Goal: Navigation & Orientation: Find specific page/section

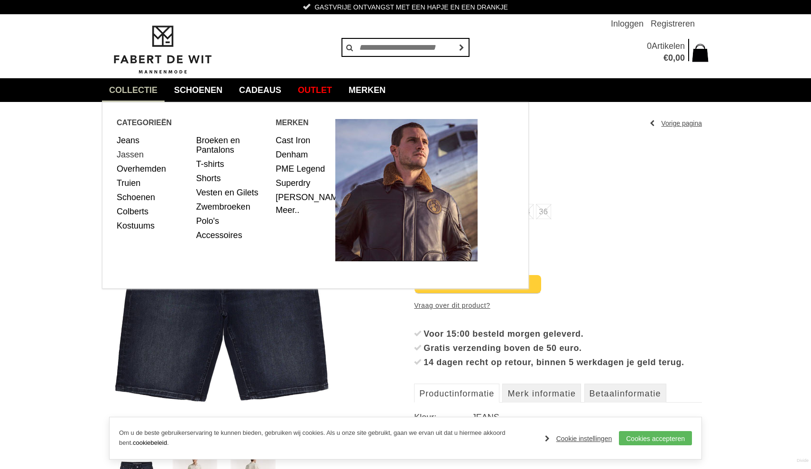
click at [128, 156] on link "Jassen" at bounding box center [153, 154] width 73 height 14
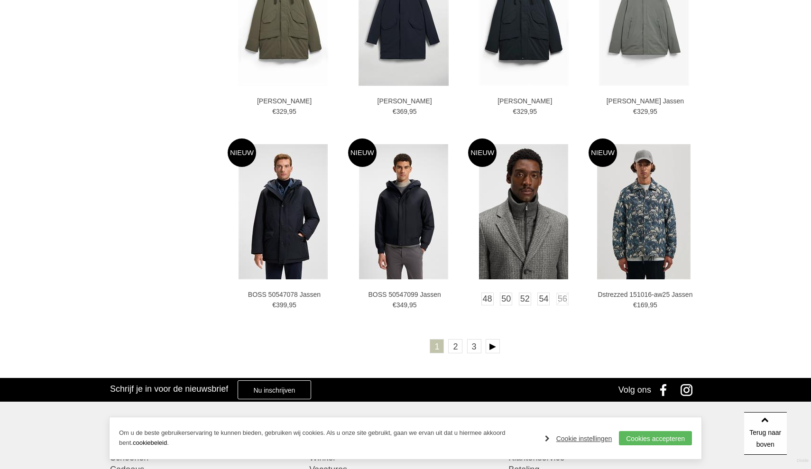
scroll to position [1587, 0]
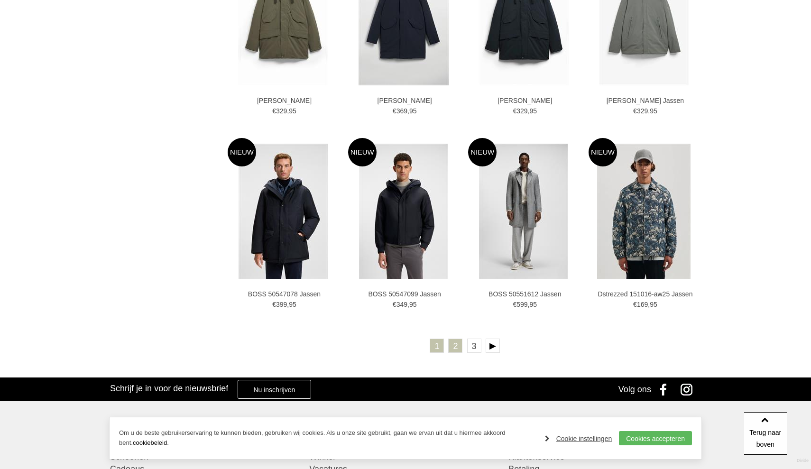
click at [460, 347] on link "2" at bounding box center [455, 346] width 14 height 14
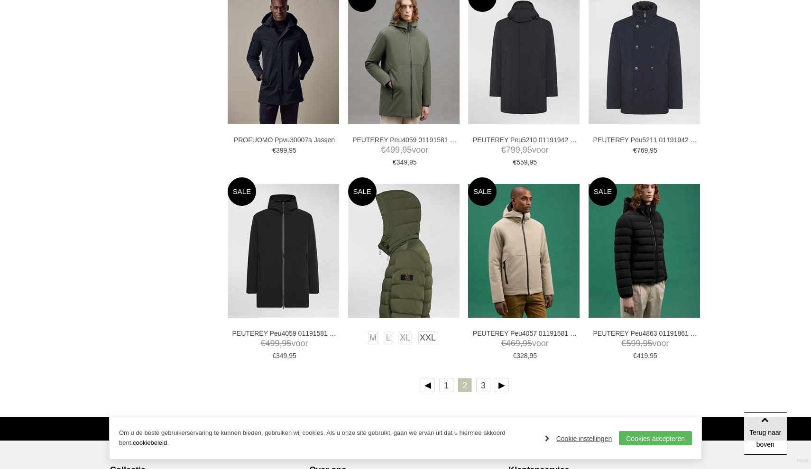
scroll to position [1547, 0]
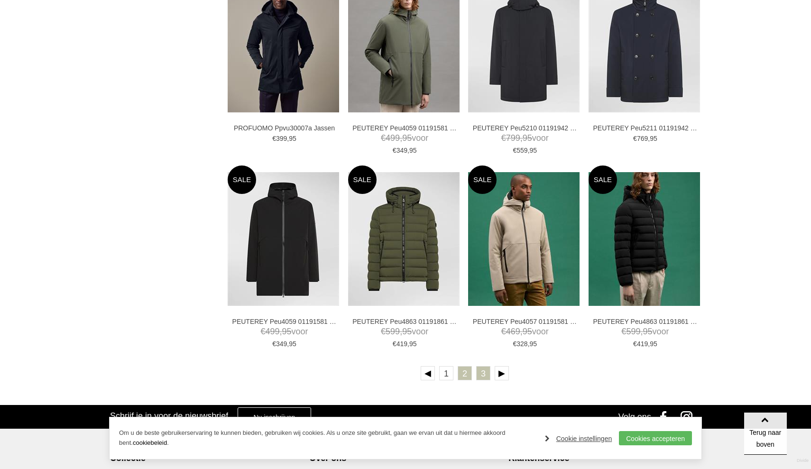
click at [484, 375] on link "3" at bounding box center [483, 373] width 14 height 14
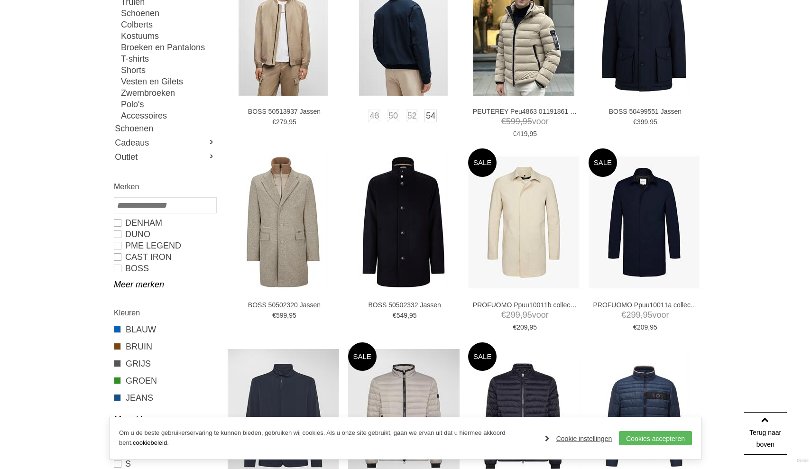
scroll to position [202, 0]
